Goal: Navigation & Orientation: Find specific page/section

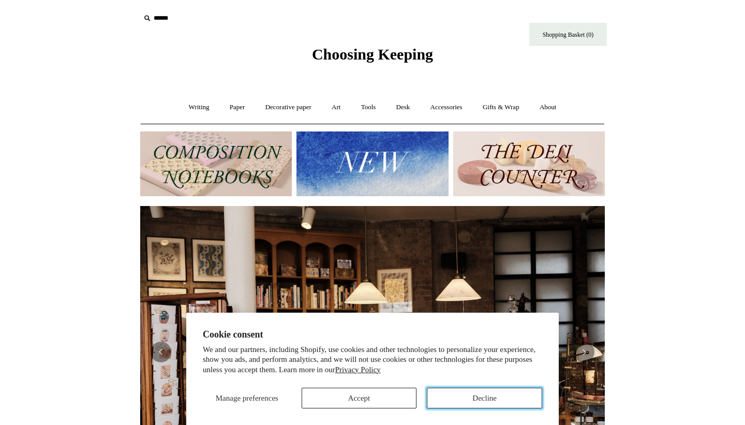
click at [456, 400] on button "Decline" at bounding box center [484, 398] width 115 height 21
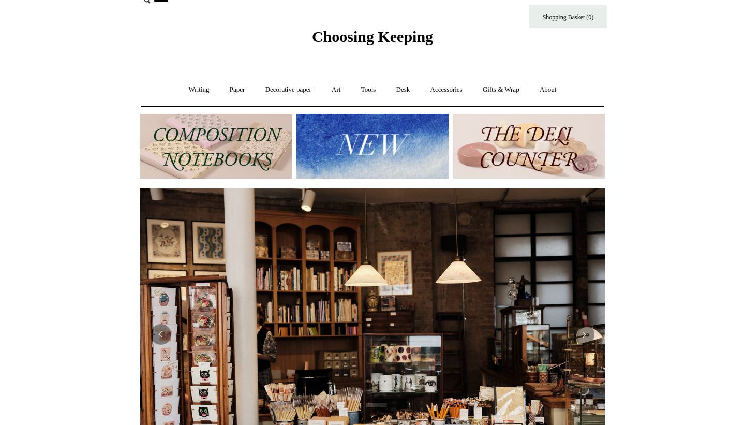
scroll to position [17, 0]
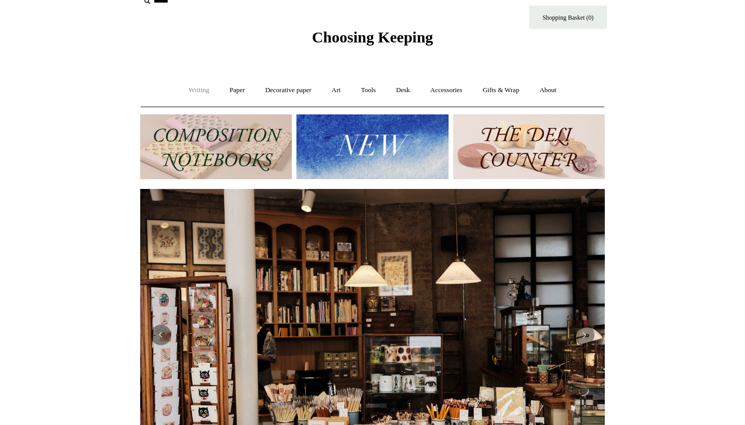
click at [196, 92] on link "Writing +" at bounding box center [199, 90] width 39 height 27
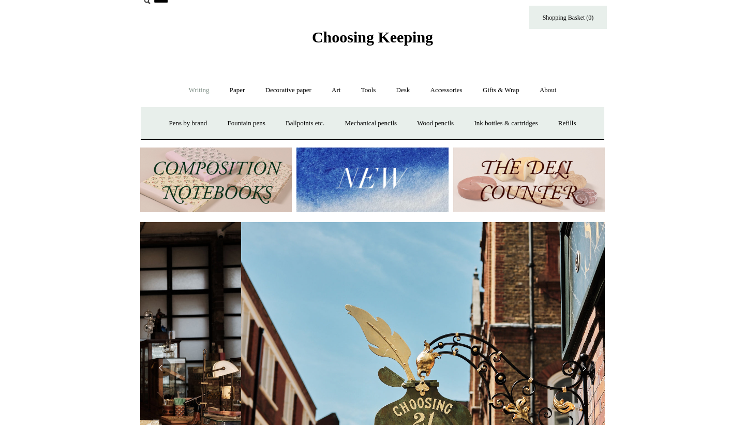
scroll to position [0, 465]
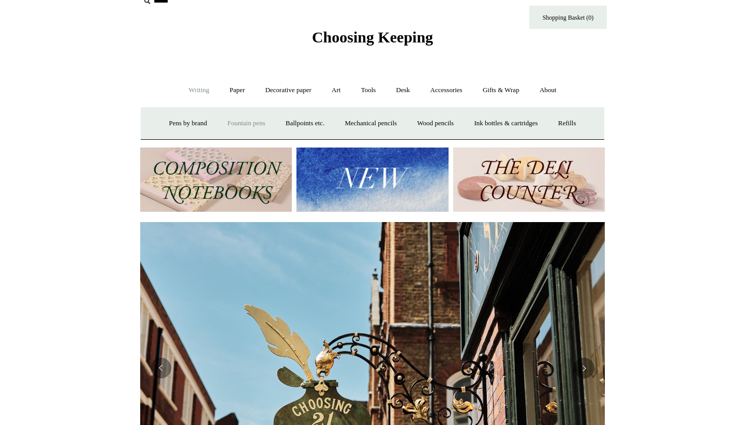
click at [232, 121] on link "Fountain pens +" at bounding box center [246, 123] width 56 height 27
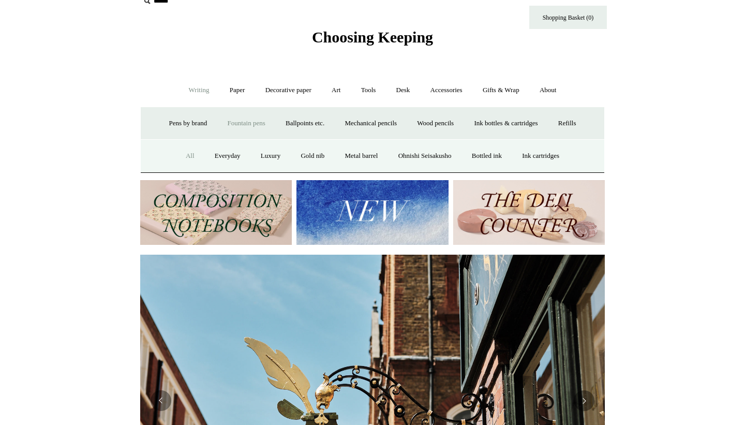
click at [177, 158] on link "All" at bounding box center [189, 155] width 27 height 27
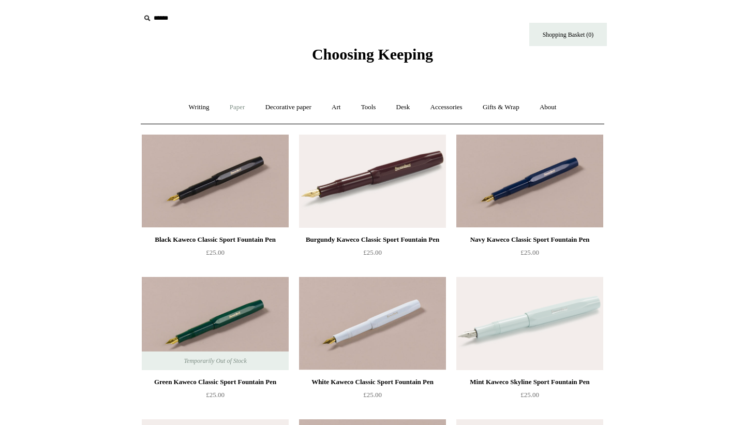
click at [233, 112] on link "Paper +" at bounding box center [237, 107] width 34 height 27
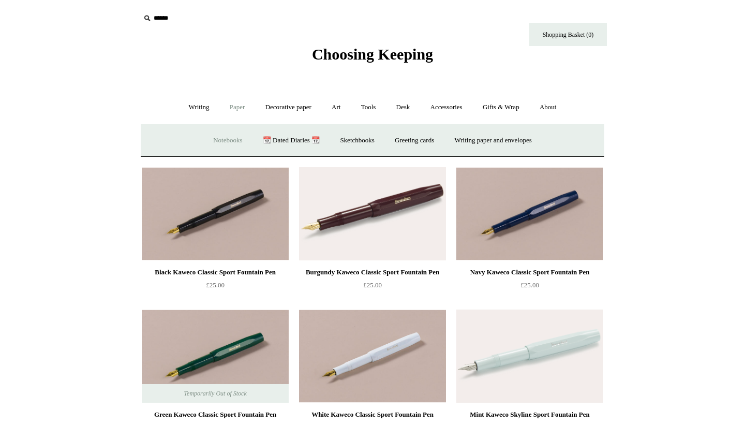
click at [219, 140] on link "Notebooks +" at bounding box center [228, 140] width 48 height 27
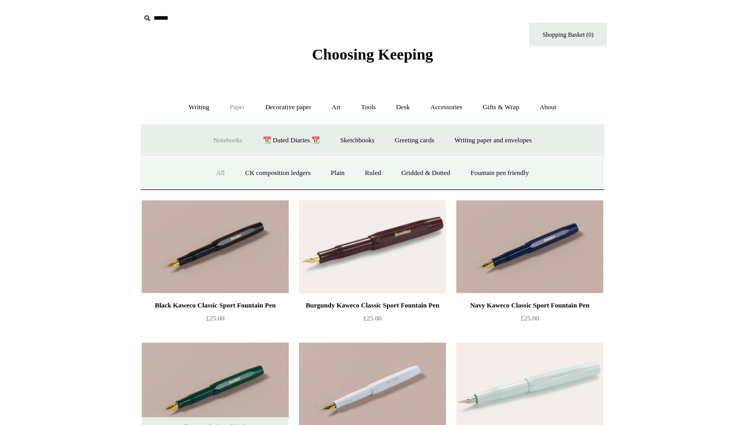
click at [214, 174] on link "All" at bounding box center [220, 172] width 27 height 27
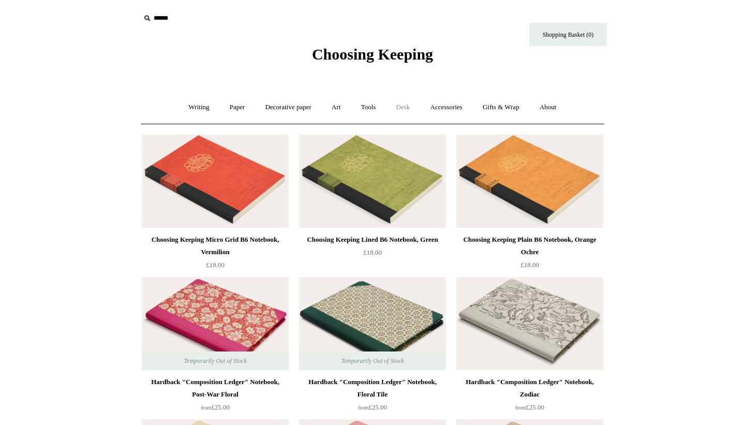
click at [412, 111] on link "Desk +" at bounding box center [403, 107] width 33 height 27
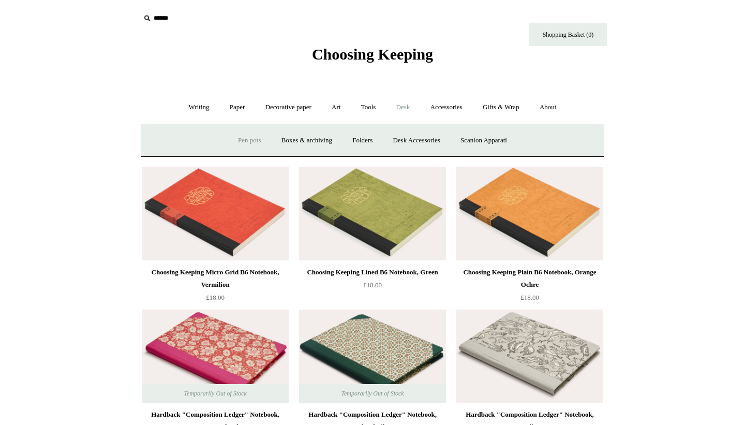
click at [239, 140] on link "Pen pots" at bounding box center [249, 140] width 41 height 27
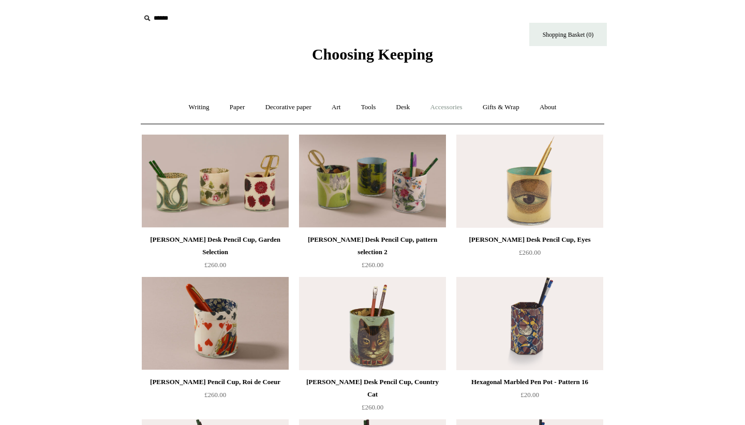
click at [446, 112] on link "Accessories +" at bounding box center [446, 107] width 51 height 27
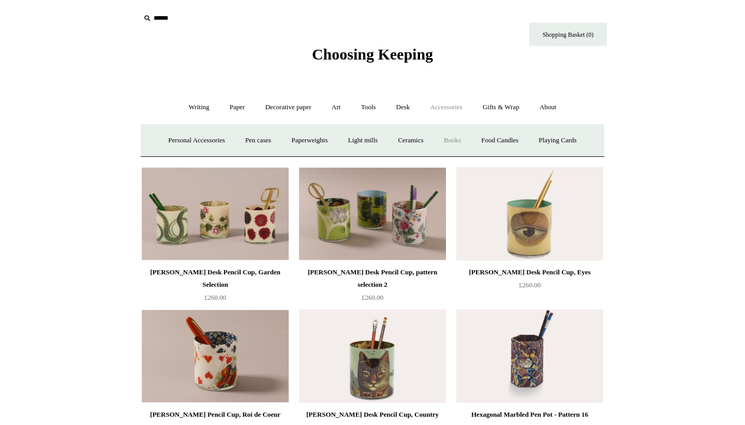
click at [461, 144] on link "Books" at bounding box center [453, 140] width 36 height 27
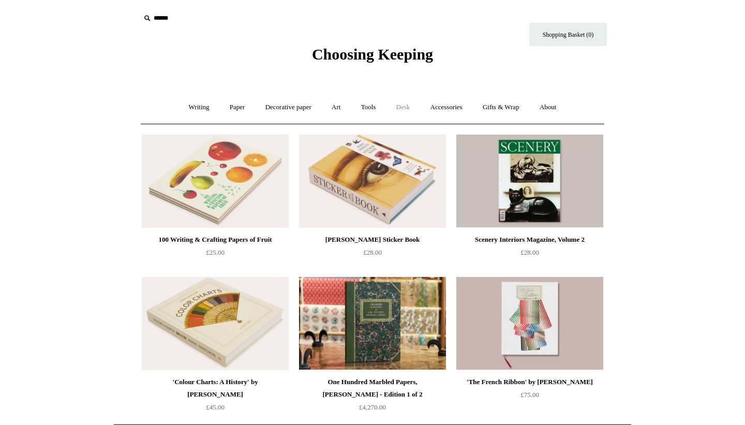
click at [401, 107] on link "Desk +" at bounding box center [403, 107] width 33 height 27
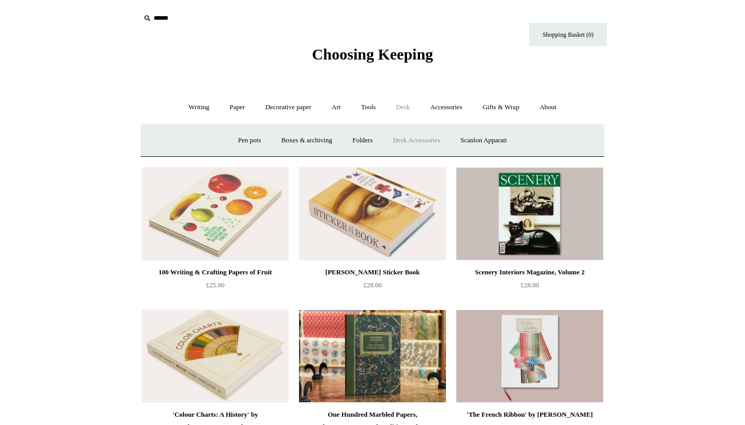
click at [399, 137] on link "Desk Accessories" at bounding box center [416, 140] width 66 height 27
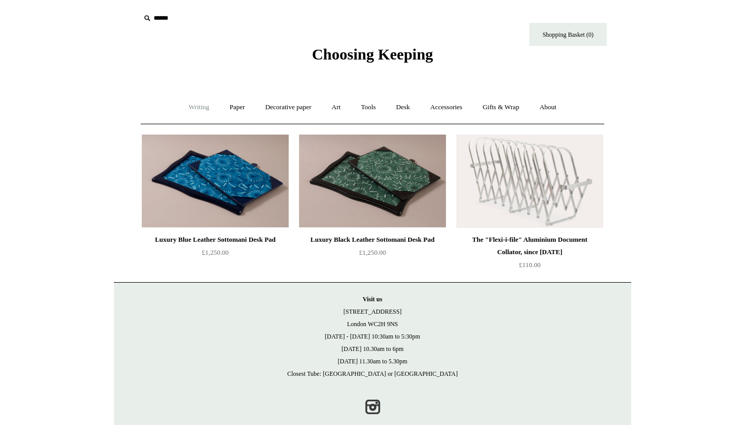
click at [186, 109] on link "Writing +" at bounding box center [199, 107] width 39 height 27
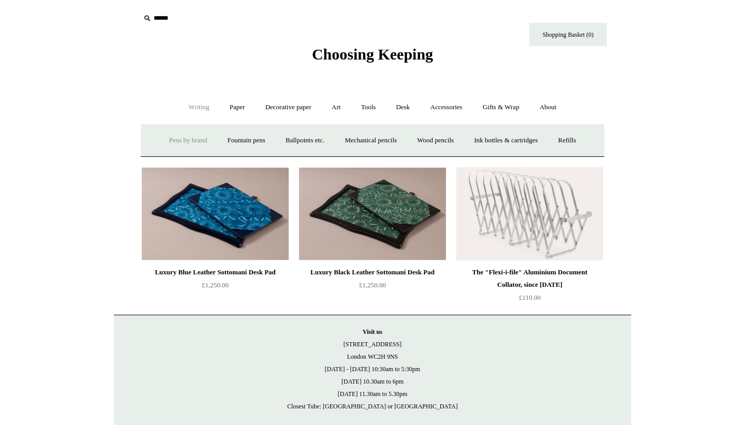
click at [174, 145] on link "Pens by brand +" at bounding box center [188, 140] width 57 height 27
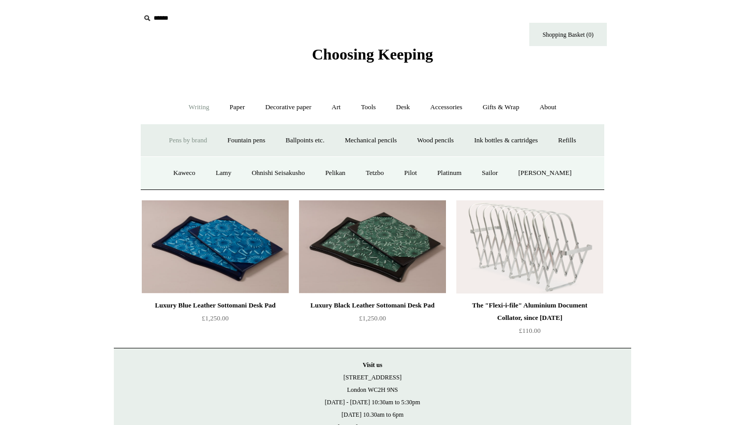
click at [172, 138] on link "Pens by brand -" at bounding box center [188, 140] width 57 height 27
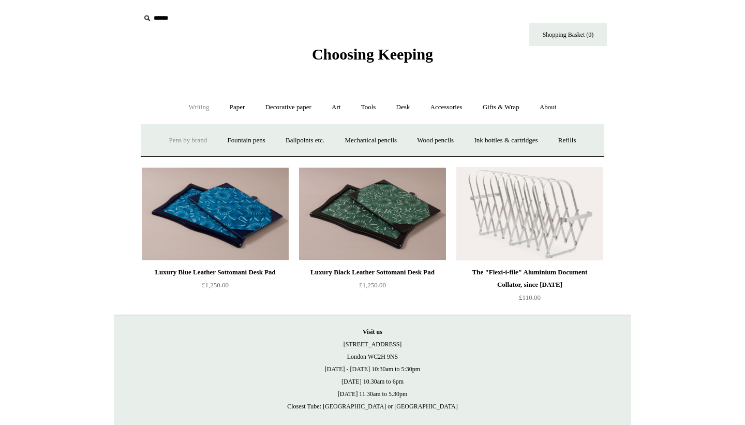
click at [172, 138] on link "Pens by brand +" at bounding box center [188, 140] width 57 height 27
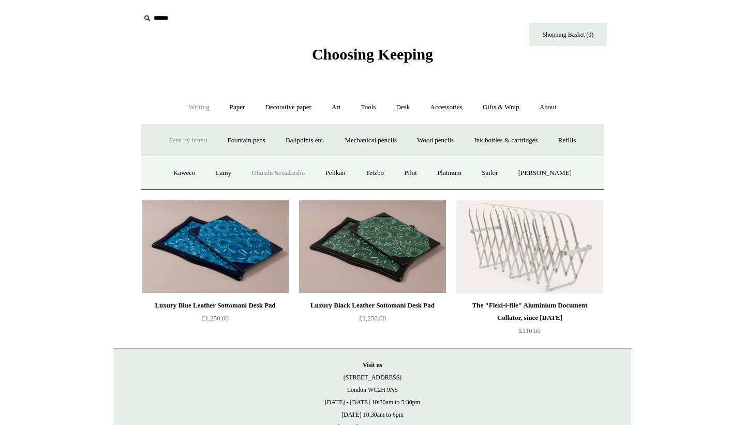
click at [259, 175] on link "Ohnishi Seisakusho" at bounding box center [278, 172] width 72 height 27
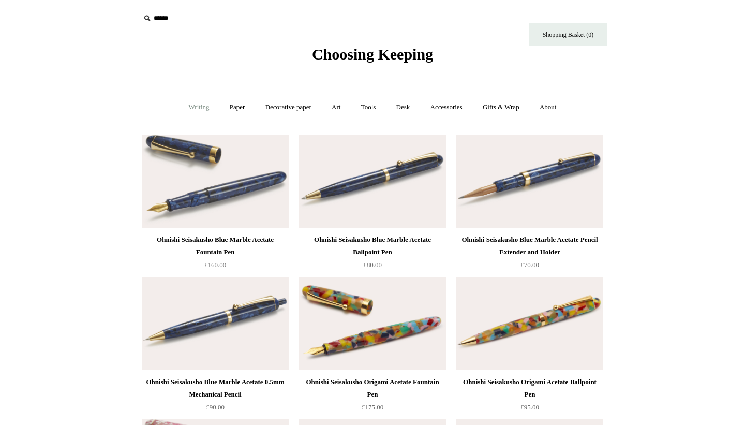
click at [186, 106] on link "Writing +" at bounding box center [199, 107] width 39 height 27
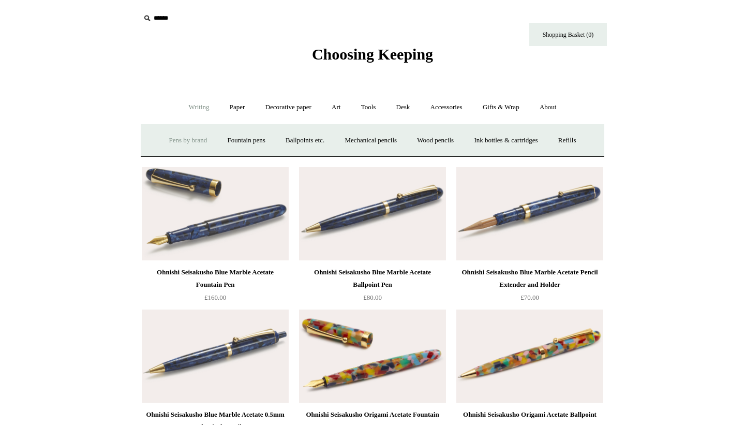
click at [179, 139] on link "Pens by brand +" at bounding box center [188, 140] width 57 height 27
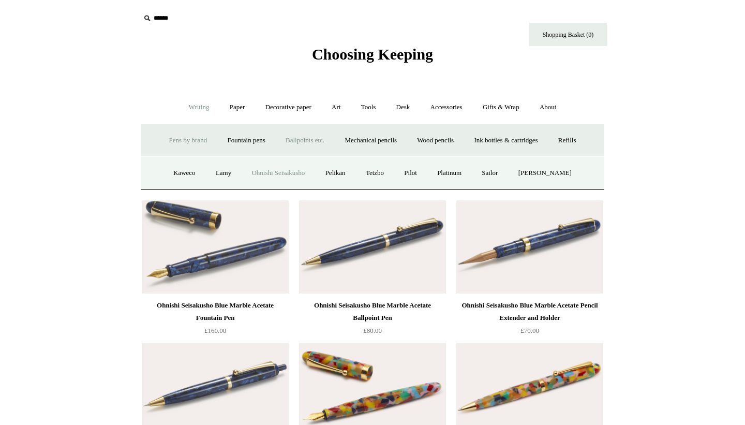
click at [307, 138] on link "Ballpoints etc. +" at bounding box center [304, 140] width 57 height 27
click at [240, 171] on link "All" at bounding box center [248, 172] width 27 height 27
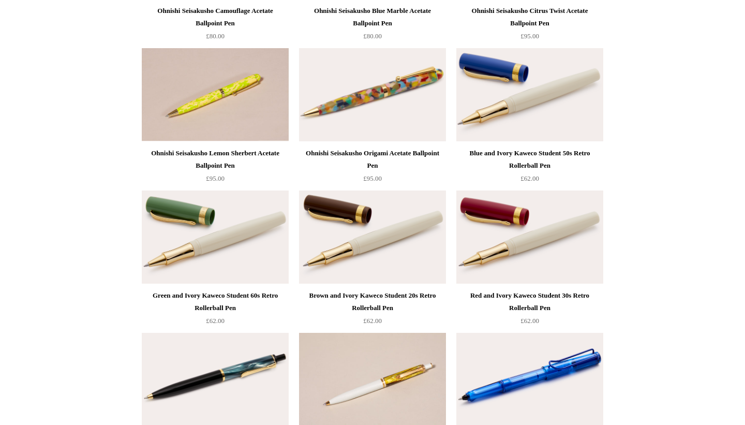
scroll to position [3075, 0]
